Goal: Task Accomplishment & Management: Manage account settings

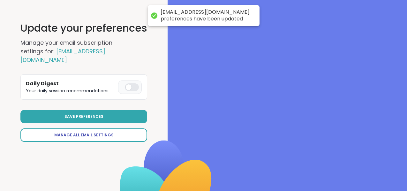
click at [119, 128] on link "Manage All Email Settings" at bounding box center [83, 134] width 127 height 13
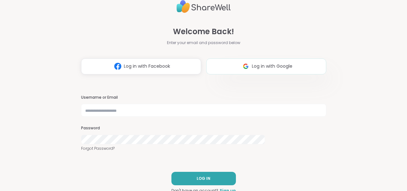
click at [252, 63] on span "Log in with Google" at bounding box center [272, 66] width 41 height 7
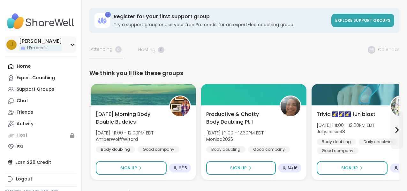
click at [51, 37] on div "[PERSON_NAME] 1 Pro credit" at bounding box center [40, 44] width 71 height 16
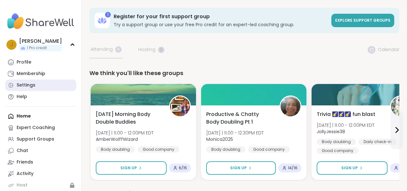
click at [28, 80] on link "Settings" at bounding box center [40, 85] width 71 height 11
select select "**"
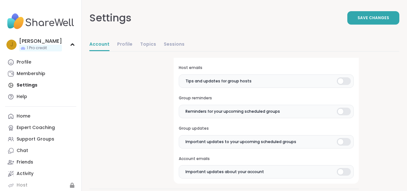
scroll to position [297, 0]
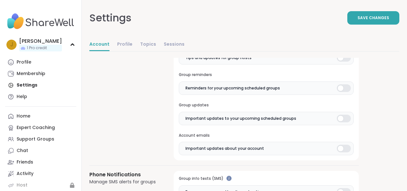
scroll to position [324, 0]
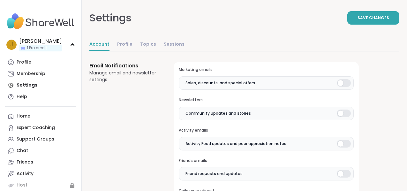
scroll to position [144, 0]
click at [337, 140] on div at bounding box center [344, 144] width 14 height 8
click at [337, 170] on div at bounding box center [344, 174] width 14 height 8
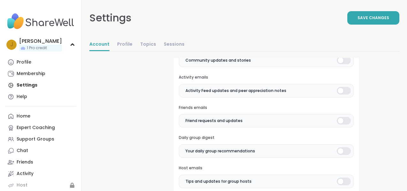
scroll to position [266, 0]
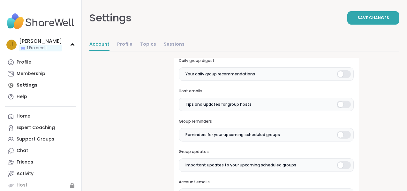
click at [364, 126] on div "**********" at bounding box center [244, 142] width 310 height 716
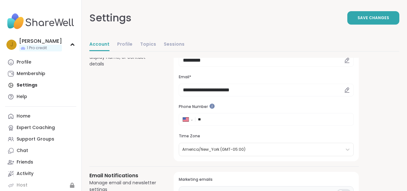
scroll to position [0, 0]
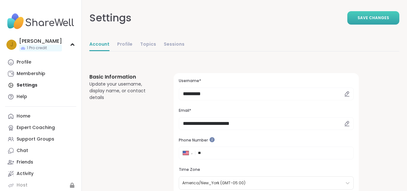
click at [364, 16] on span "Save Changes" at bounding box center [374, 18] width 32 height 6
